Goal: Task Accomplishment & Management: Complete application form

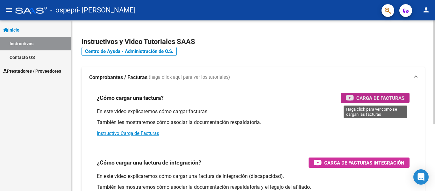
click at [369, 96] on span "Carga de Facturas" at bounding box center [381, 98] width 48 height 8
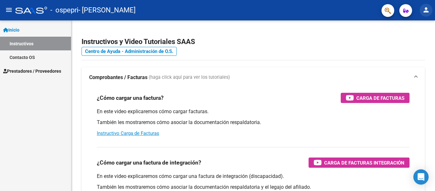
click at [424, 5] on button "person" at bounding box center [426, 10] width 13 height 13
click at [36, 70] on div at bounding box center [217, 95] width 435 height 191
click at [36, 70] on span "Prestadores / Proveedores" at bounding box center [32, 71] width 58 height 7
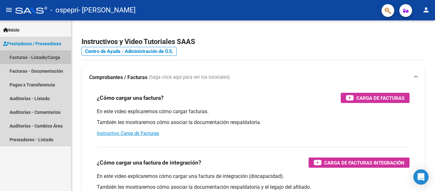
click at [38, 58] on link "Facturas - Listado/Carga" at bounding box center [35, 57] width 71 height 14
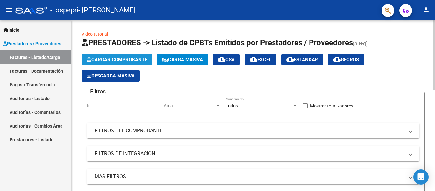
click at [109, 60] on span "Cargar Comprobante" at bounding box center [117, 60] width 61 height 6
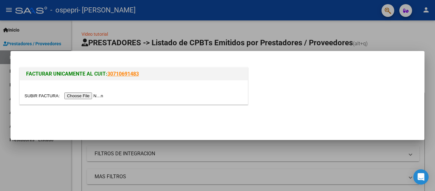
click at [87, 94] on input "file" at bounding box center [65, 95] width 81 height 7
click at [80, 97] on input "file" at bounding box center [65, 95] width 81 height 7
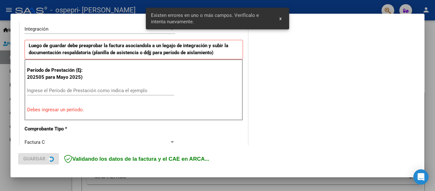
scroll to position [160, 0]
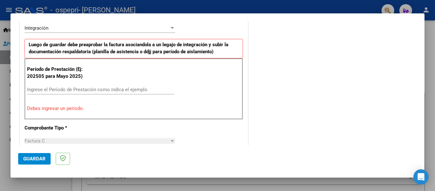
click at [126, 86] on div "Ingrese el Período de Prestación como indica el ejemplo" at bounding box center [100, 90] width 147 height 10
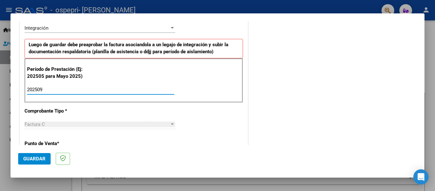
type input "202509"
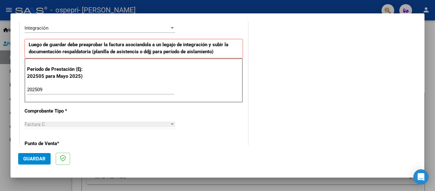
click at [60, 125] on div "Factura C" at bounding box center [97, 124] width 145 height 6
click at [42, 155] on button "Guardar" at bounding box center [34, 158] width 33 height 11
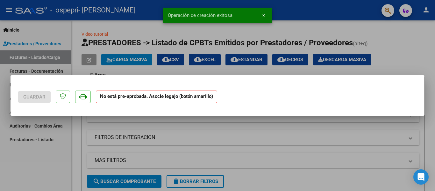
scroll to position [0, 0]
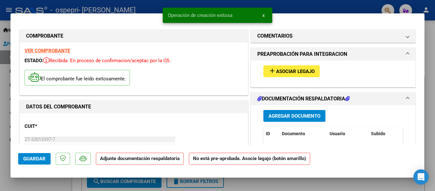
click at [269, 69] on mat-icon "add" at bounding box center [273, 71] width 8 height 8
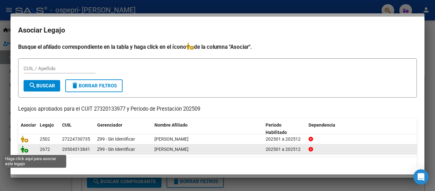
click at [25, 150] on icon at bounding box center [25, 149] width 8 height 7
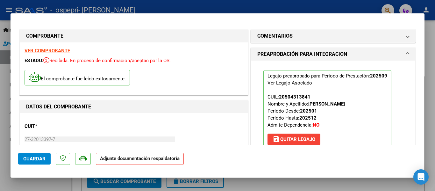
click at [115, 161] on strong "Adjunte documentación respaldatoria" at bounding box center [140, 159] width 80 height 6
click at [127, 160] on strong "Adjunte documentación respaldatoria" at bounding box center [140, 159] width 80 height 6
click at [110, 163] on p "Adjunte documentación respaldatoria" at bounding box center [140, 159] width 88 height 12
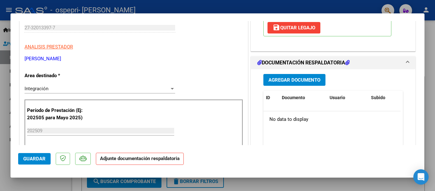
scroll to position [113, 0]
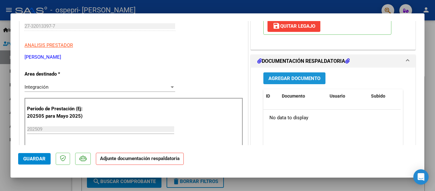
click at [279, 79] on span "Agregar Documento" at bounding box center [295, 79] width 52 height 6
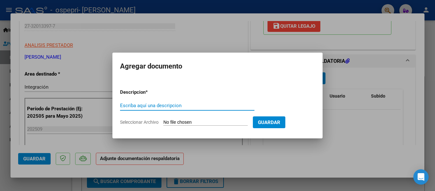
click at [163, 105] on input "Escriba aquí una descripcion" at bounding box center [187, 106] width 134 height 6
type input "Planilla de Asistencia"
click at [172, 122] on input "Seleccionar Archivo" at bounding box center [205, 123] width 84 height 6
click at [141, 120] on span "Seleccionar Archivo" at bounding box center [139, 122] width 39 height 5
click at [163, 120] on input "Seleccionar Archivo" at bounding box center [205, 123] width 84 height 6
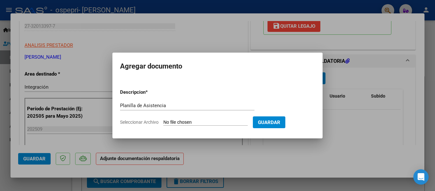
type input "C:\fakepath\CamScanner [DATE] 20.23.pdf"
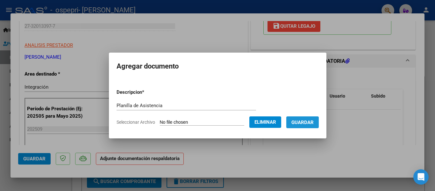
click at [306, 123] on span "Guardar" at bounding box center [303, 123] width 22 height 6
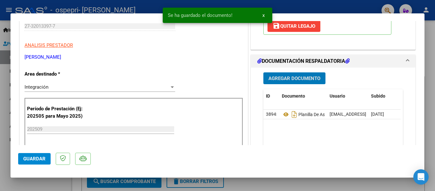
click at [41, 160] on span "Guardar" at bounding box center [34, 159] width 22 height 6
click at [265, 16] on button "x" at bounding box center [263, 15] width 12 height 11
